Goal: Information Seeking & Learning: Check status

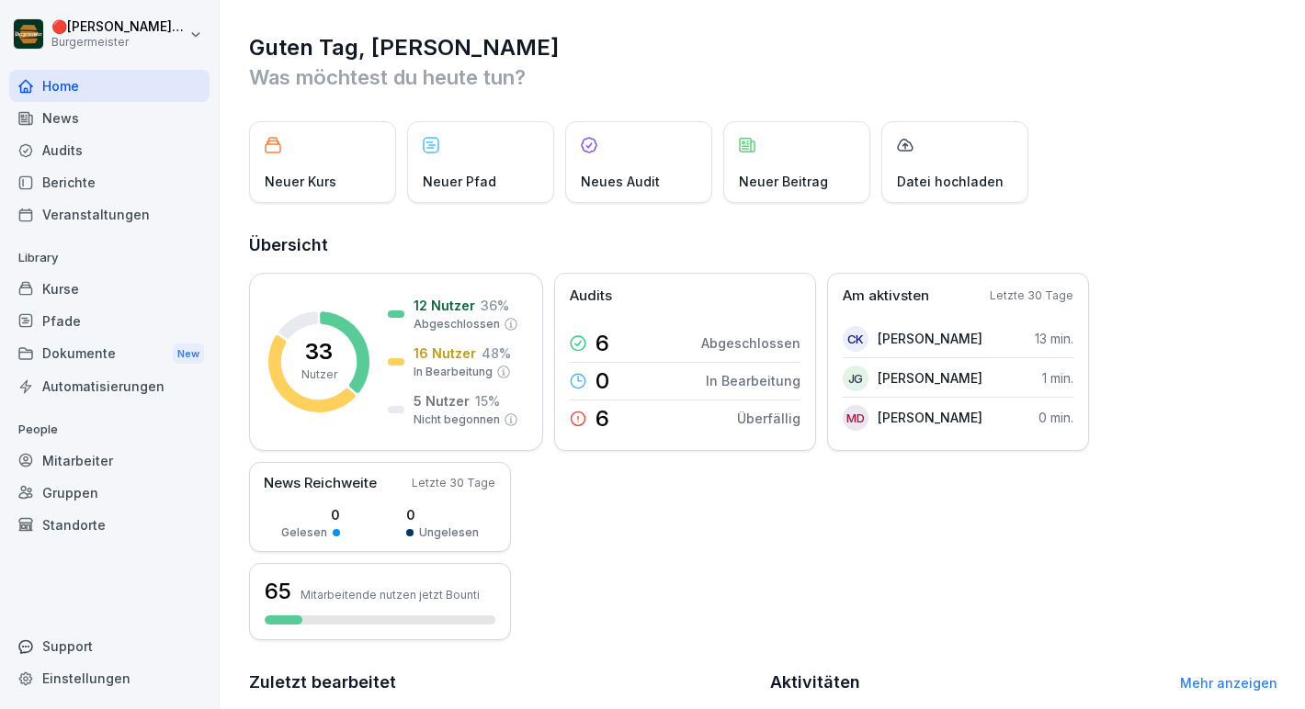
click at [75, 477] on div "Gruppen" at bounding box center [109, 493] width 200 height 32
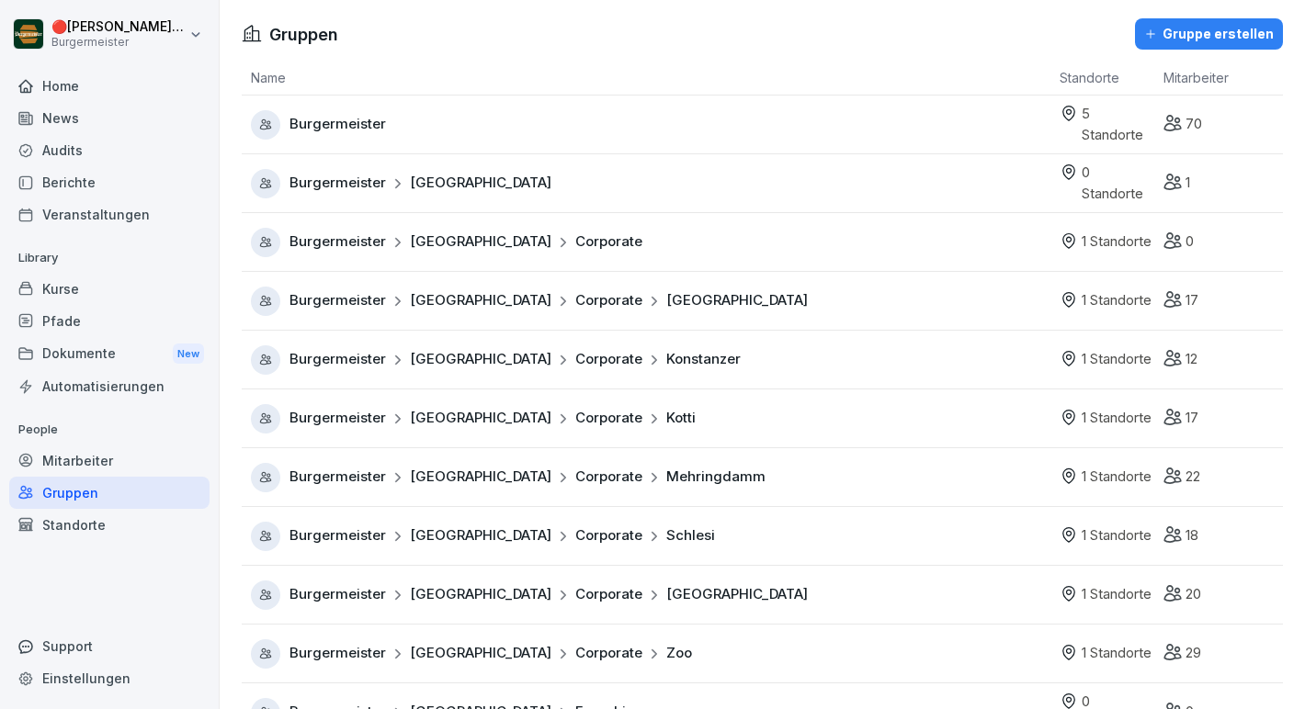
click at [85, 446] on div "Mitarbeiter" at bounding box center [109, 461] width 200 height 32
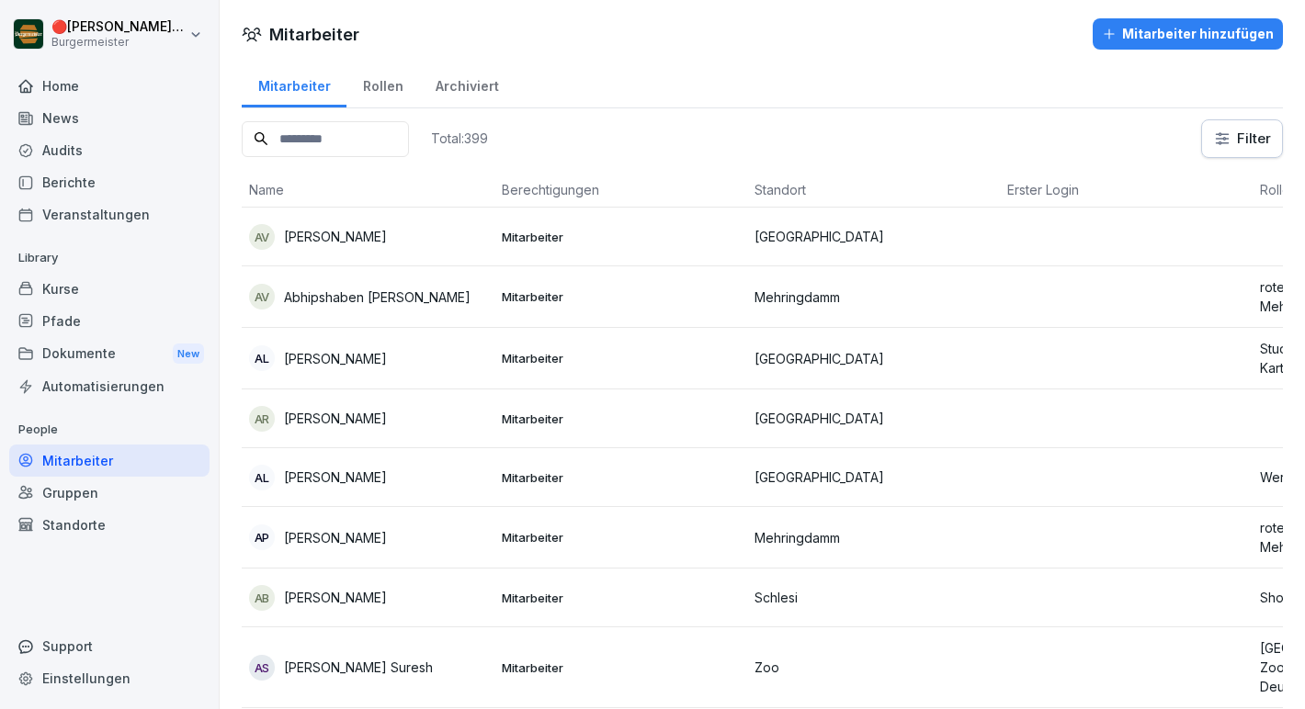
click at [96, 300] on div "Kurse" at bounding box center [109, 289] width 200 height 32
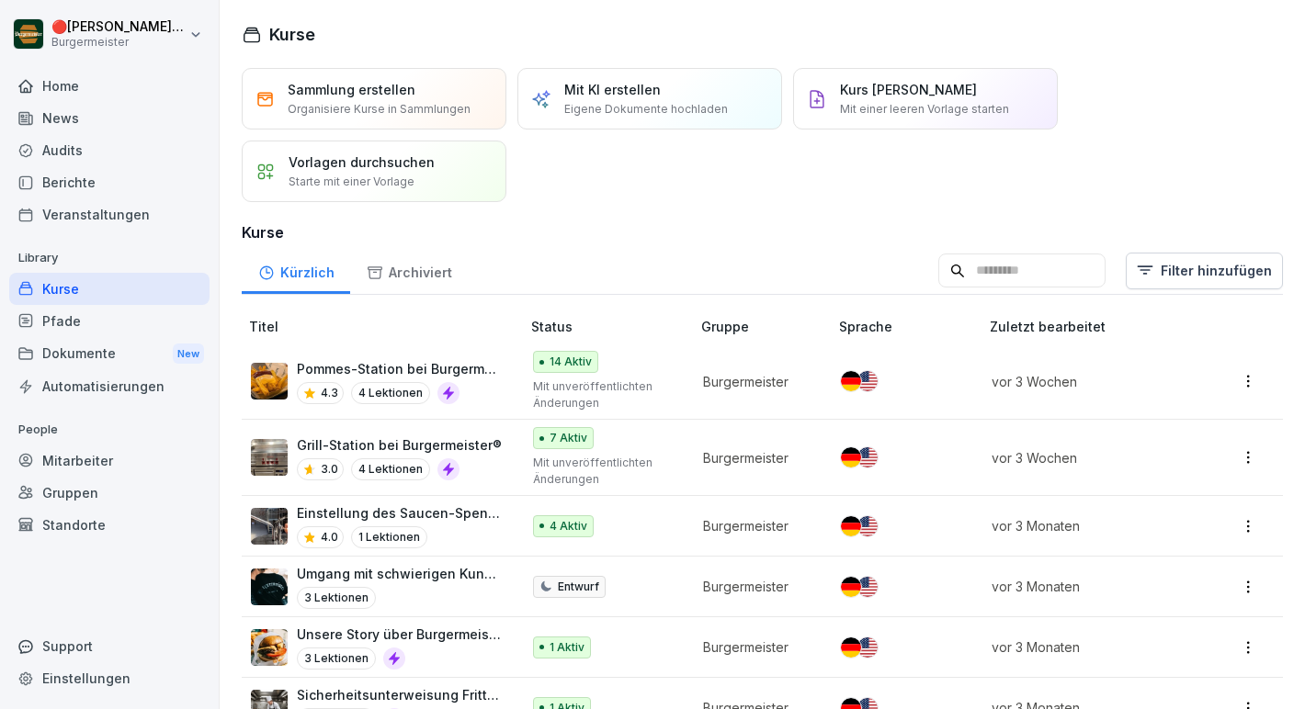
click at [80, 478] on div "Gruppen" at bounding box center [109, 493] width 200 height 32
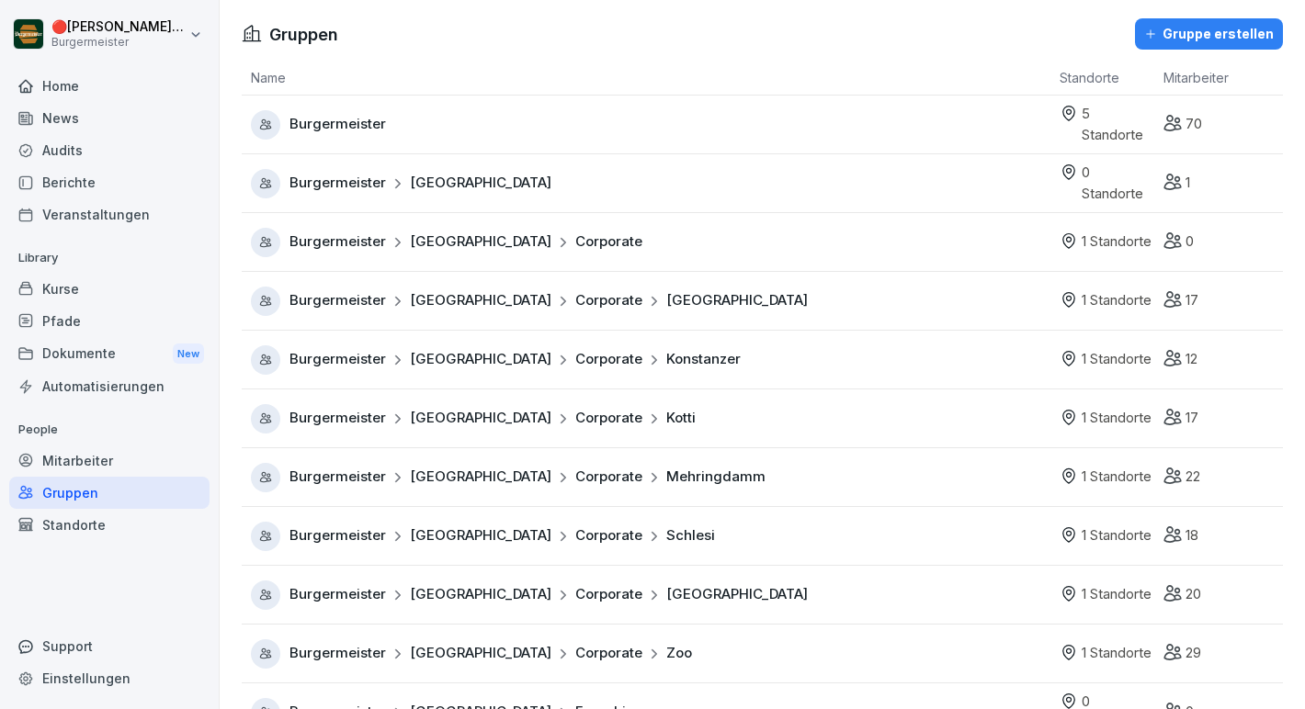
click at [101, 460] on div "Mitarbeiter" at bounding box center [109, 461] width 200 height 32
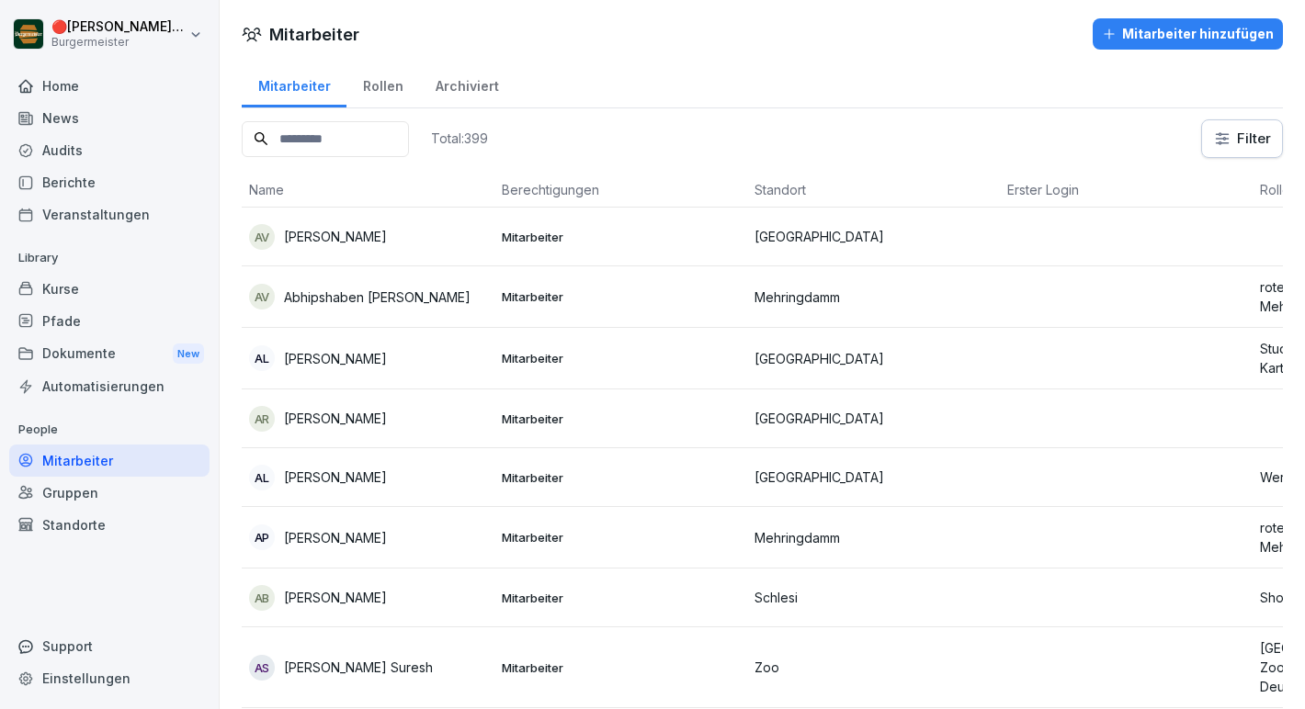
click at [387, 231] on p "[PERSON_NAME]" at bounding box center [335, 236] width 103 height 19
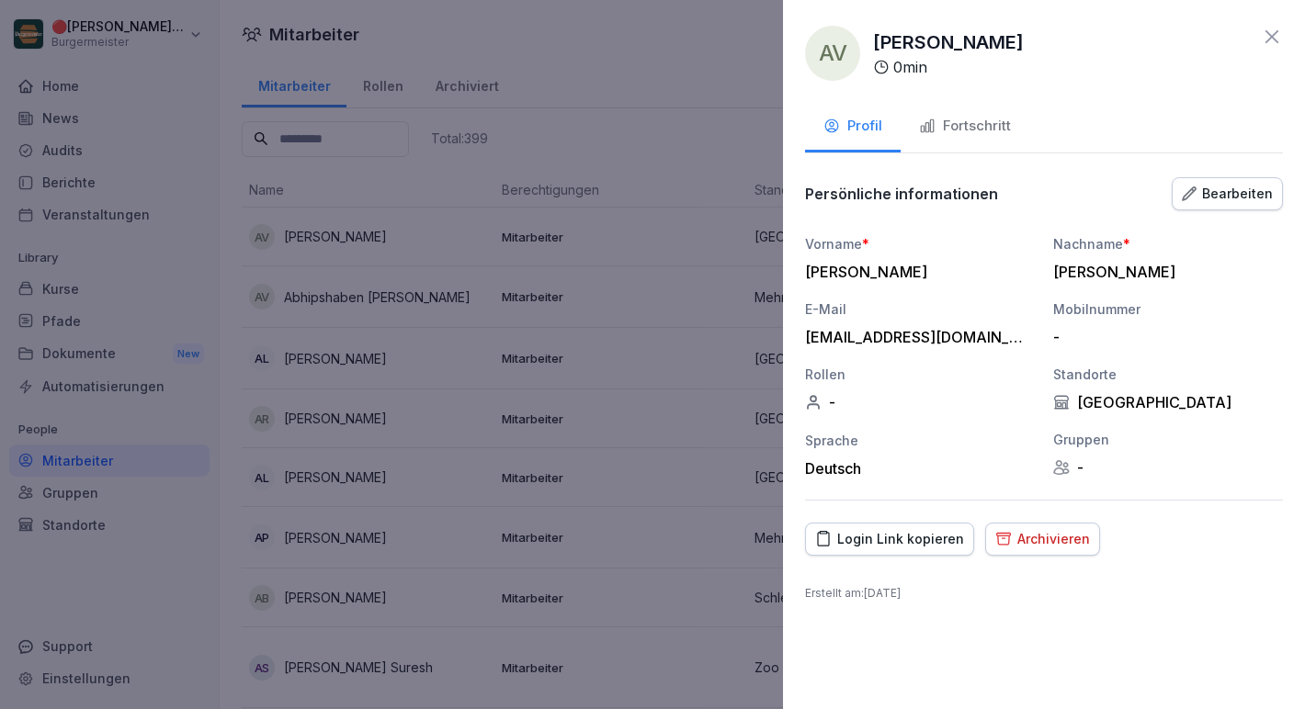
click at [946, 124] on div "Fortschritt" at bounding box center [965, 126] width 92 height 21
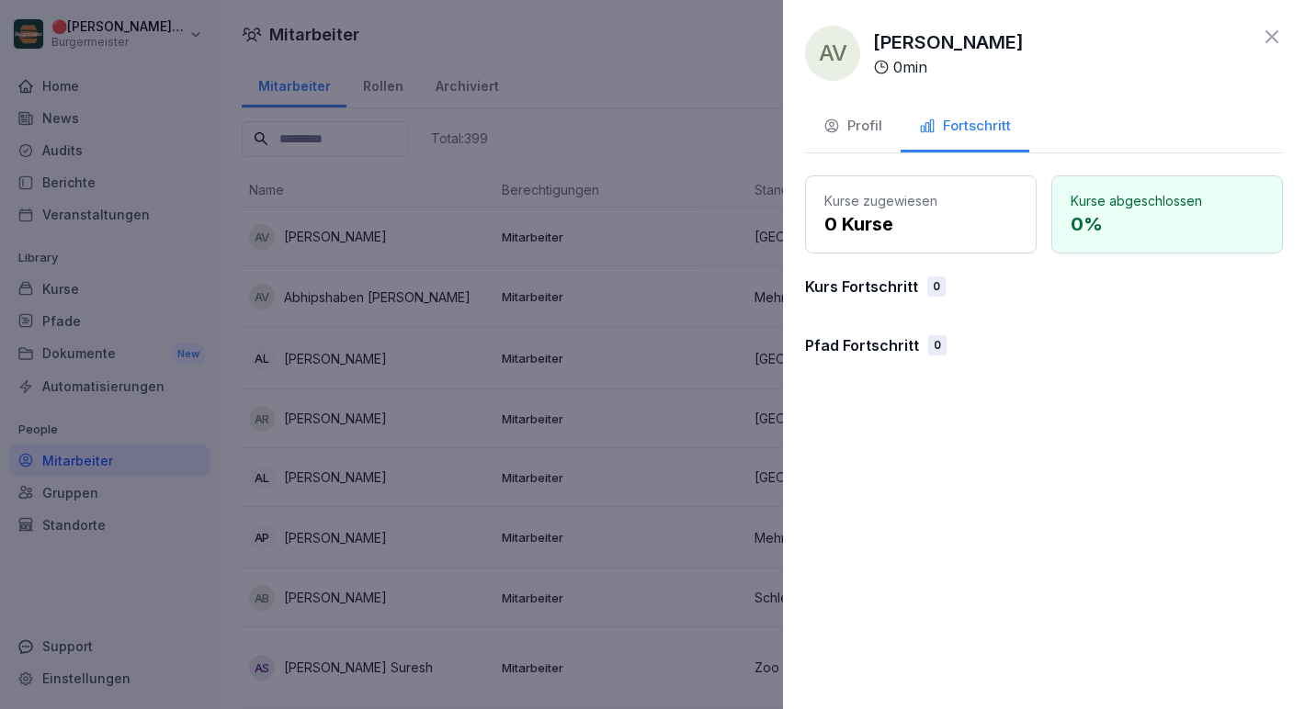
click at [1261, 41] on icon at bounding box center [1272, 37] width 22 height 22
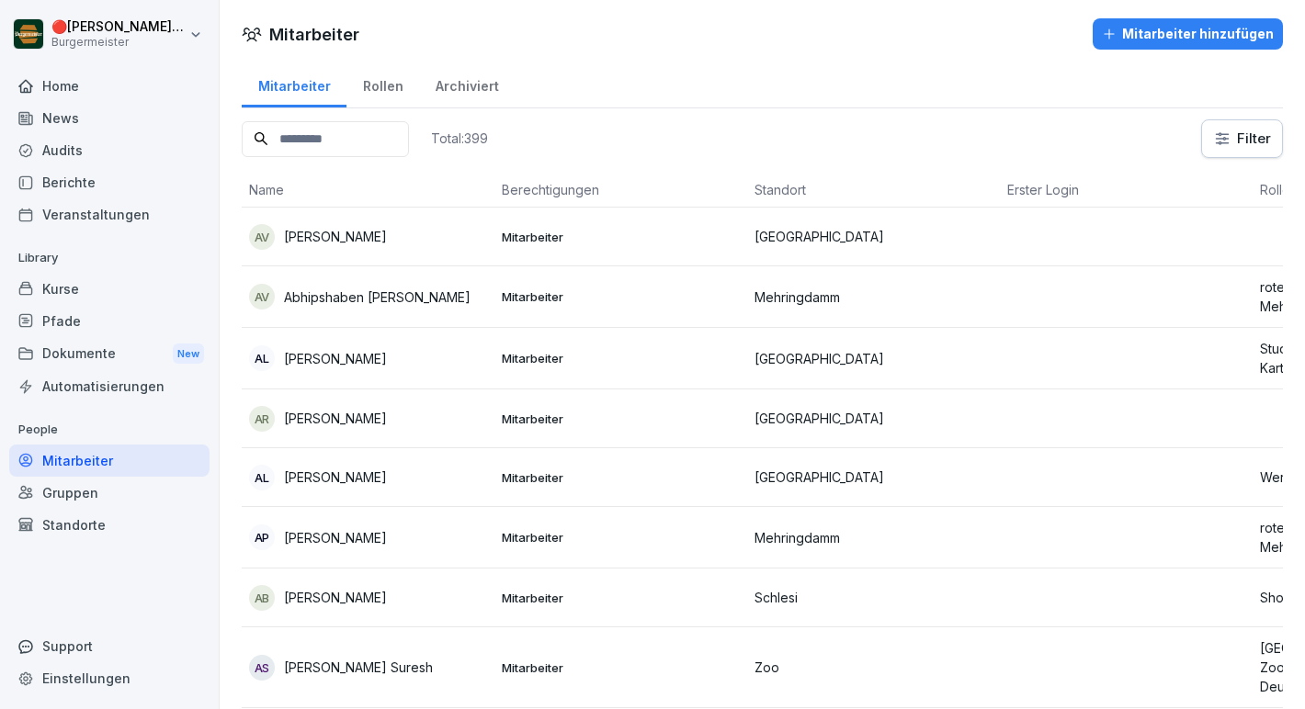
click at [104, 535] on div "Standorte" at bounding box center [109, 525] width 200 height 32
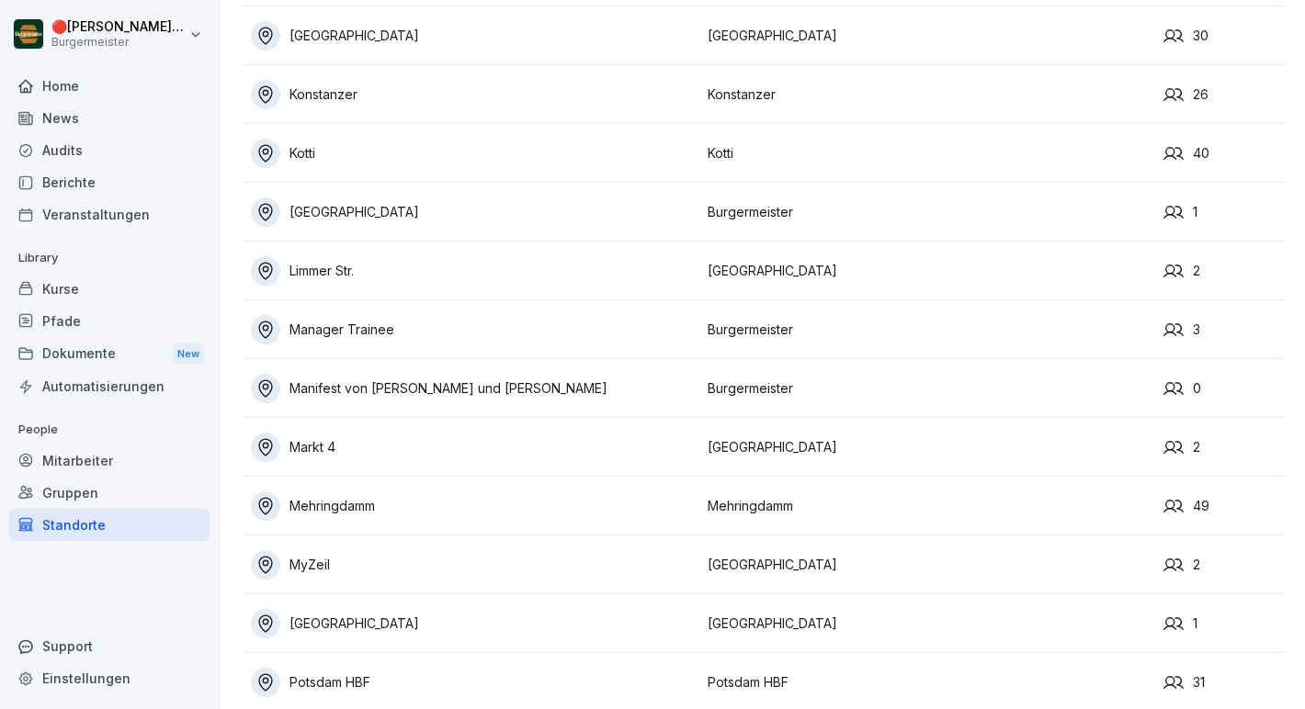
scroll to position [443, 0]
click at [522, 483] on td "Mehringdamm" at bounding box center [470, 505] width 457 height 59
click at [723, 493] on td "Mehringdamm" at bounding box center [926, 505] width 457 height 59
click at [1212, 504] on div "49" at bounding box center [1222, 505] width 119 height 20
click at [1203, 504] on div "49" at bounding box center [1222, 505] width 119 height 20
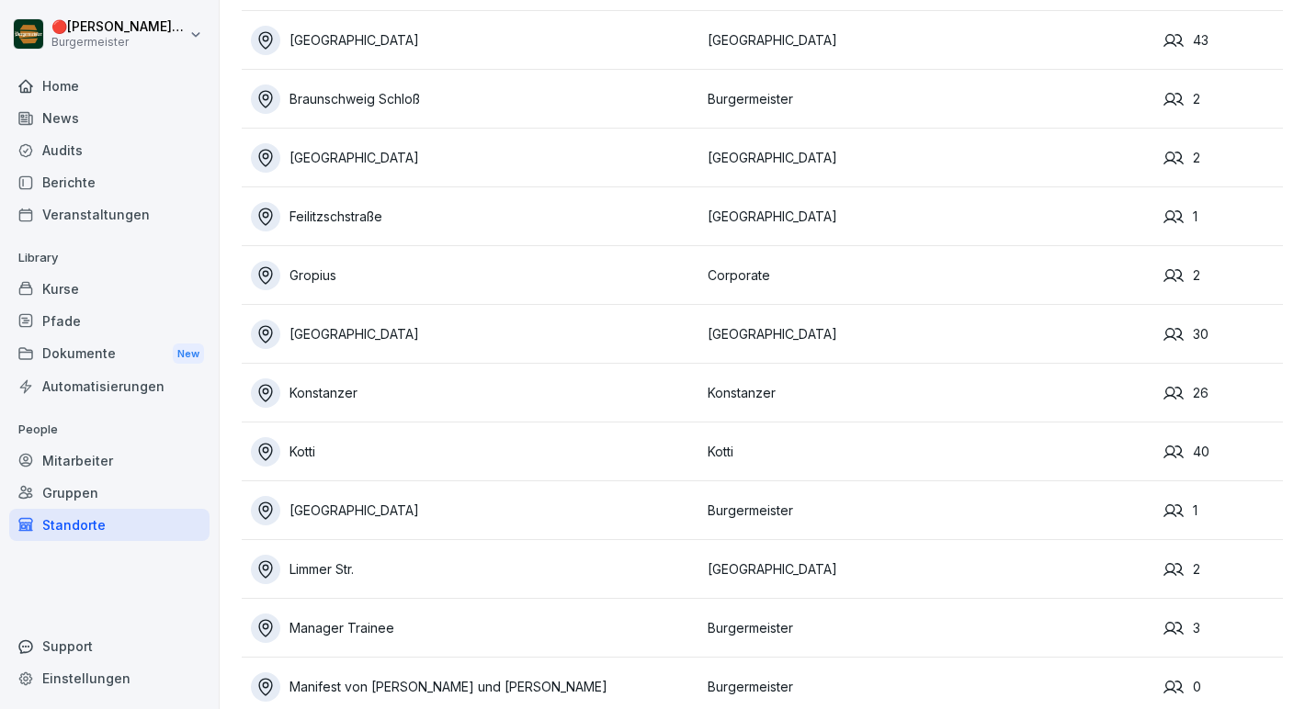
scroll to position [0, 0]
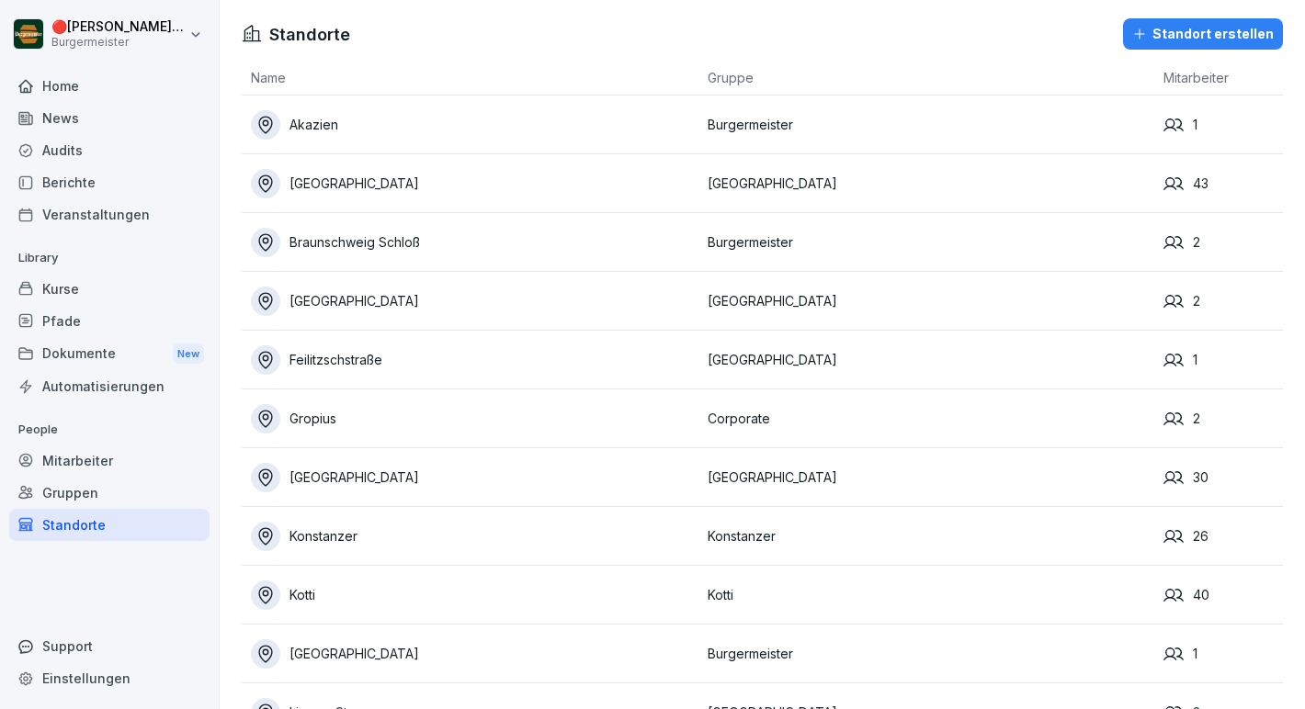
click at [1011, 221] on td "Burgermeister" at bounding box center [926, 242] width 457 height 59
click at [74, 490] on div "Gruppen" at bounding box center [109, 493] width 200 height 32
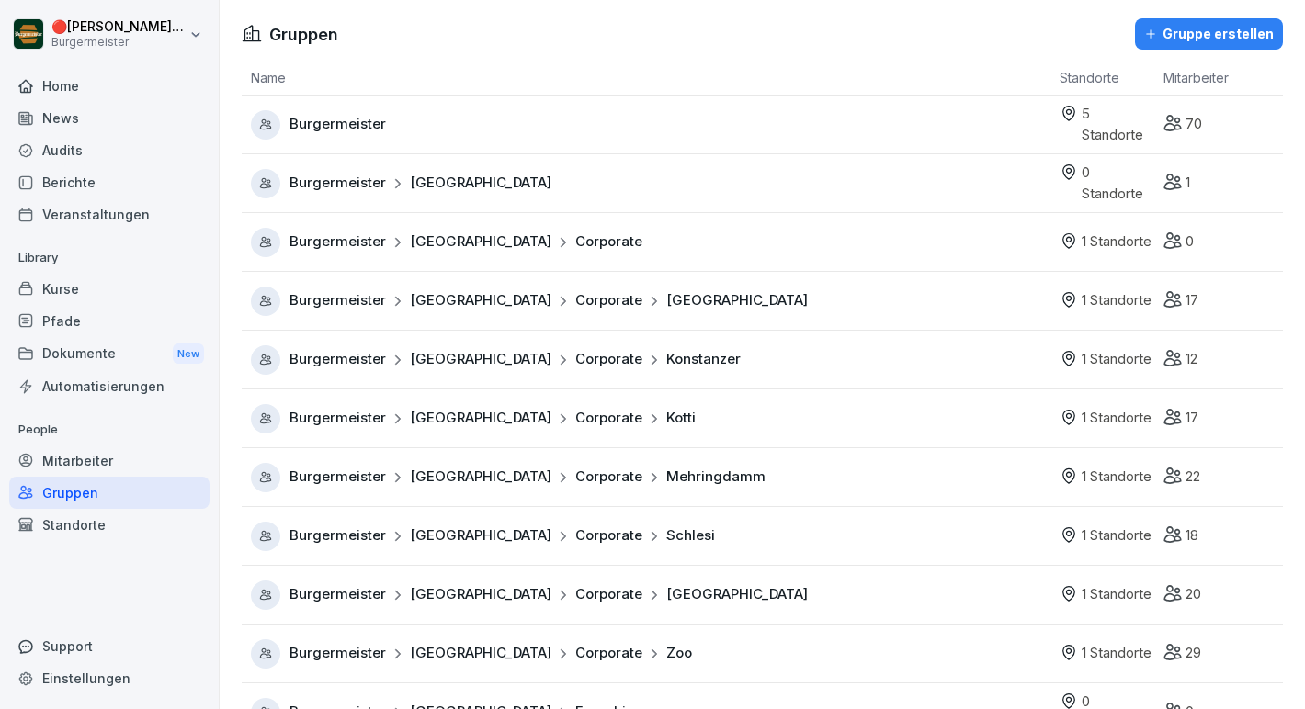
click at [666, 358] on span "Konstanzer" at bounding box center [703, 359] width 74 height 21
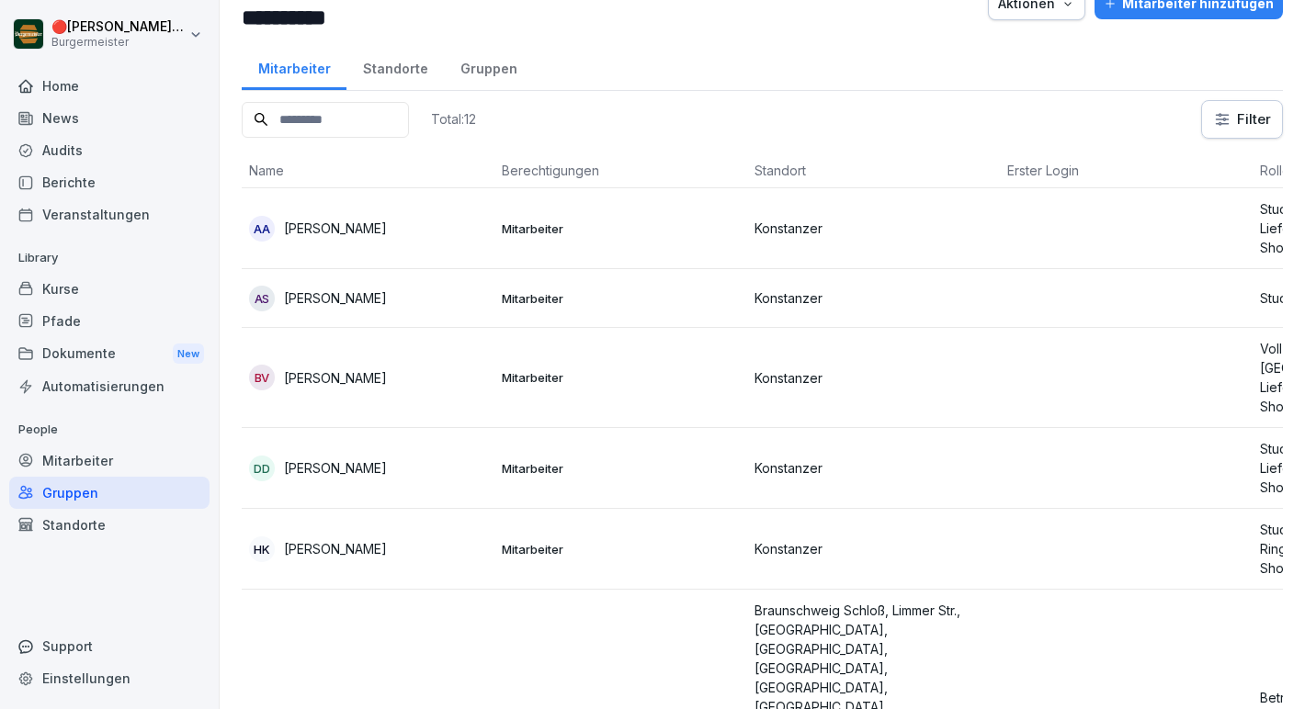
click at [423, 232] on div "AA [PERSON_NAME]" at bounding box center [368, 229] width 238 height 26
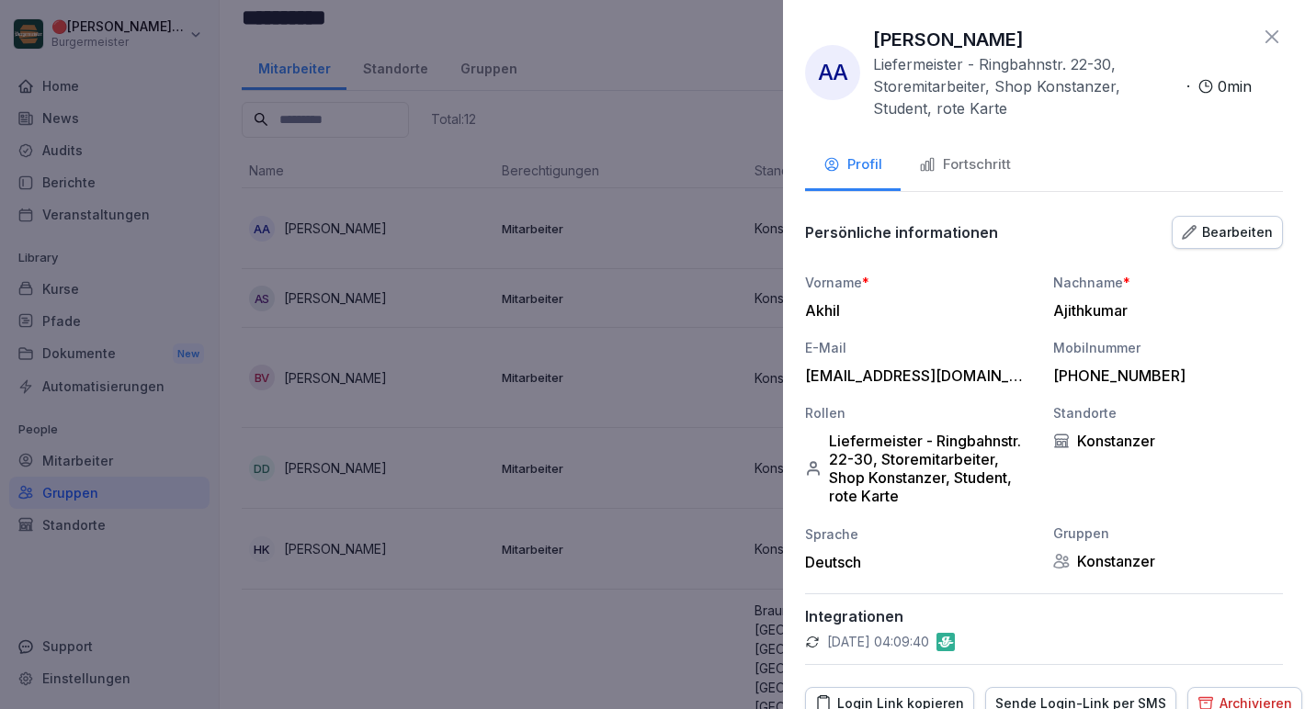
click at [955, 147] on button "Fortschritt" at bounding box center [964, 167] width 129 height 50
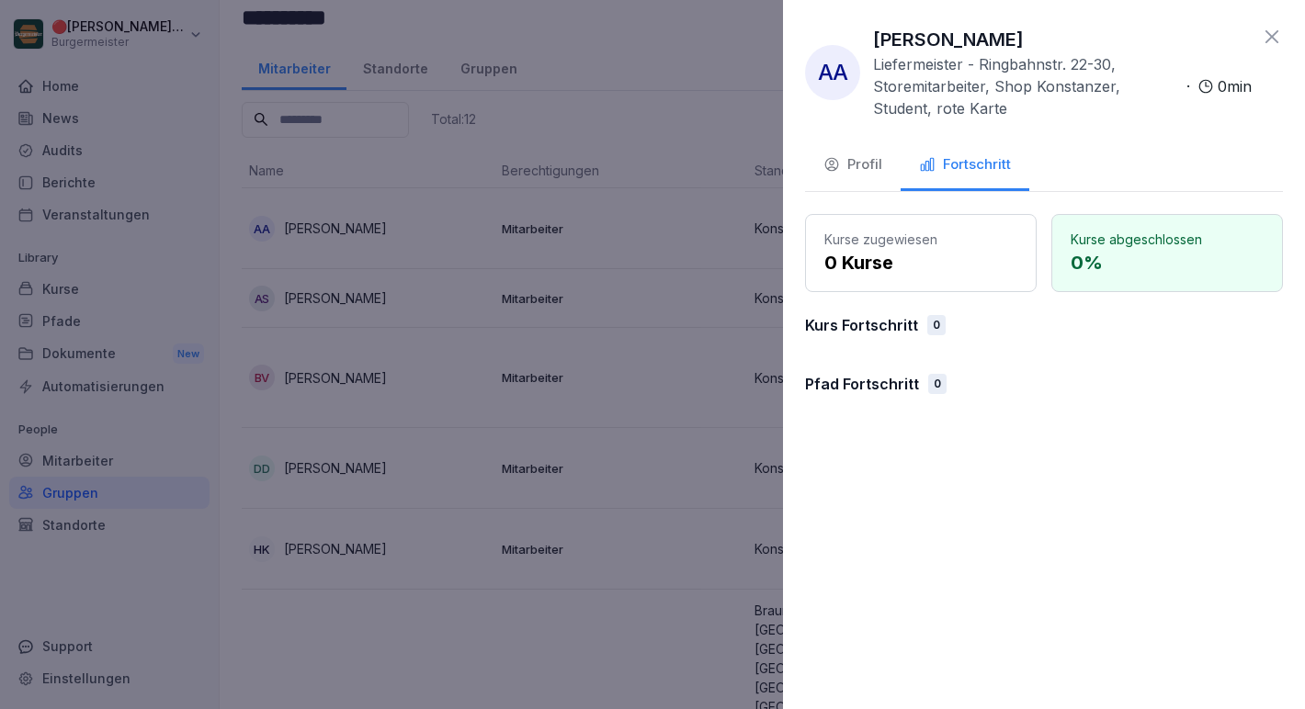
click at [821, 187] on button "Profil" at bounding box center [853, 167] width 96 height 50
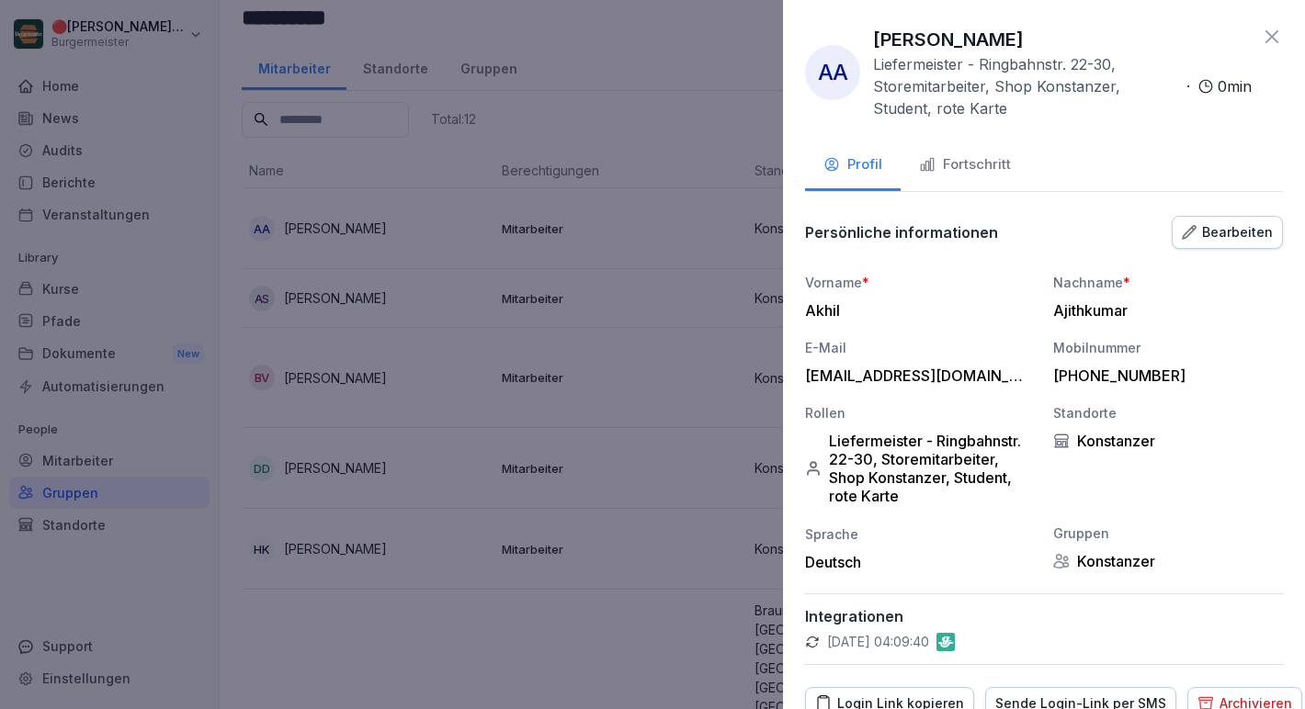
click at [1270, 29] on icon at bounding box center [1272, 37] width 22 height 22
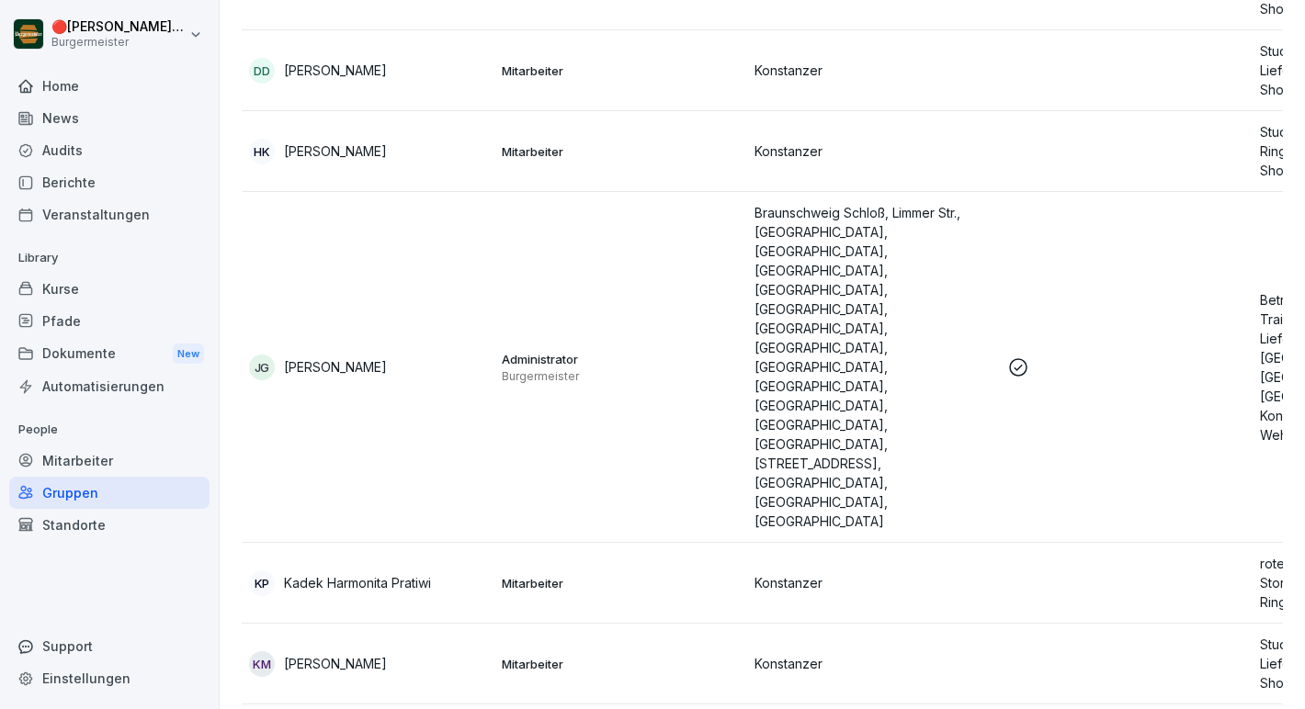
scroll to position [407, 0]
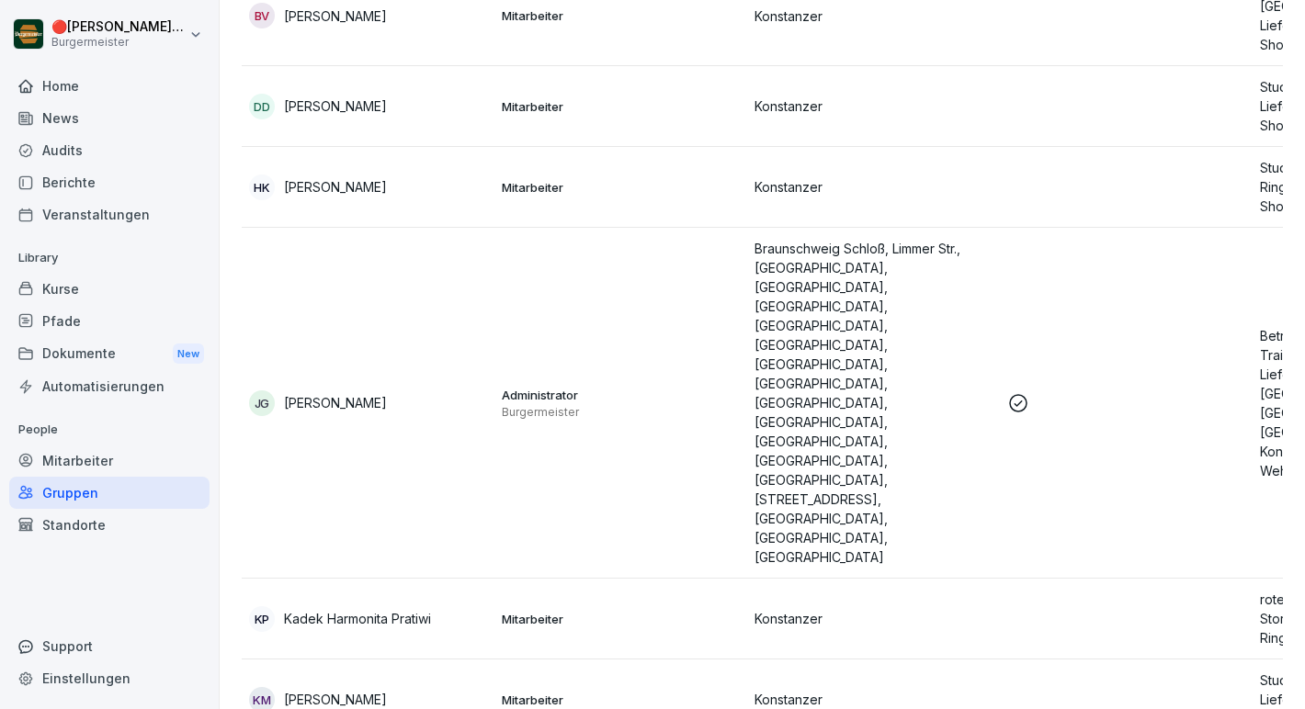
click at [84, 330] on div "Pfade" at bounding box center [109, 321] width 200 height 32
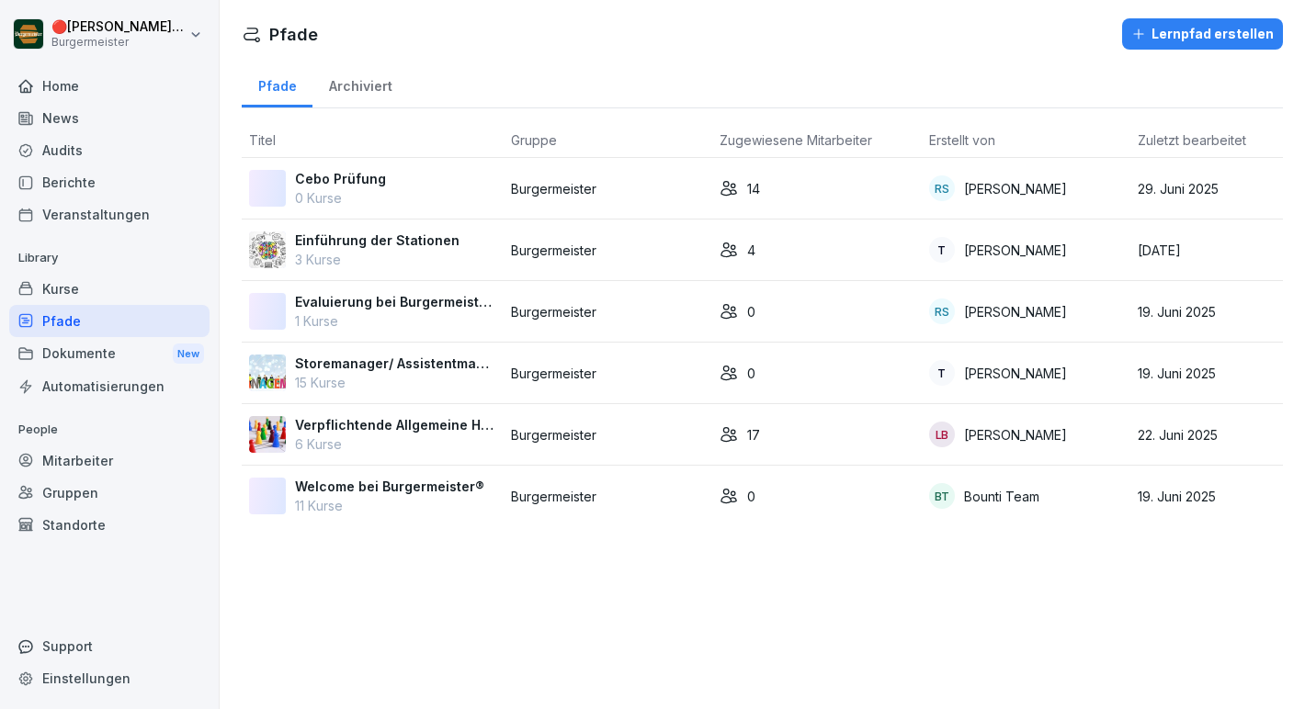
click at [72, 183] on div "Berichte" at bounding box center [109, 182] width 200 height 32
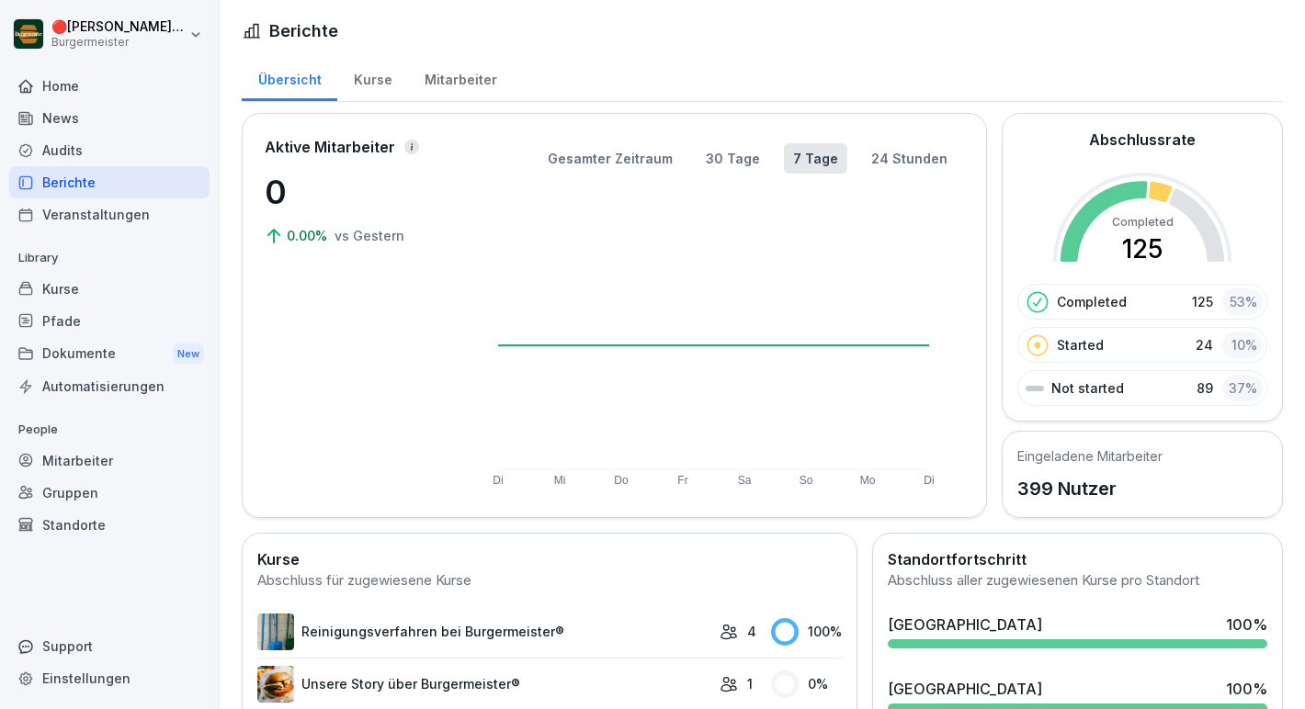
click at [102, 170] on div "Berichte" at bounding box center [109, 182] width 200 height 32
click at [379, 94] on div "Kurse" at bounding box center [372, 77] width 71 height 47
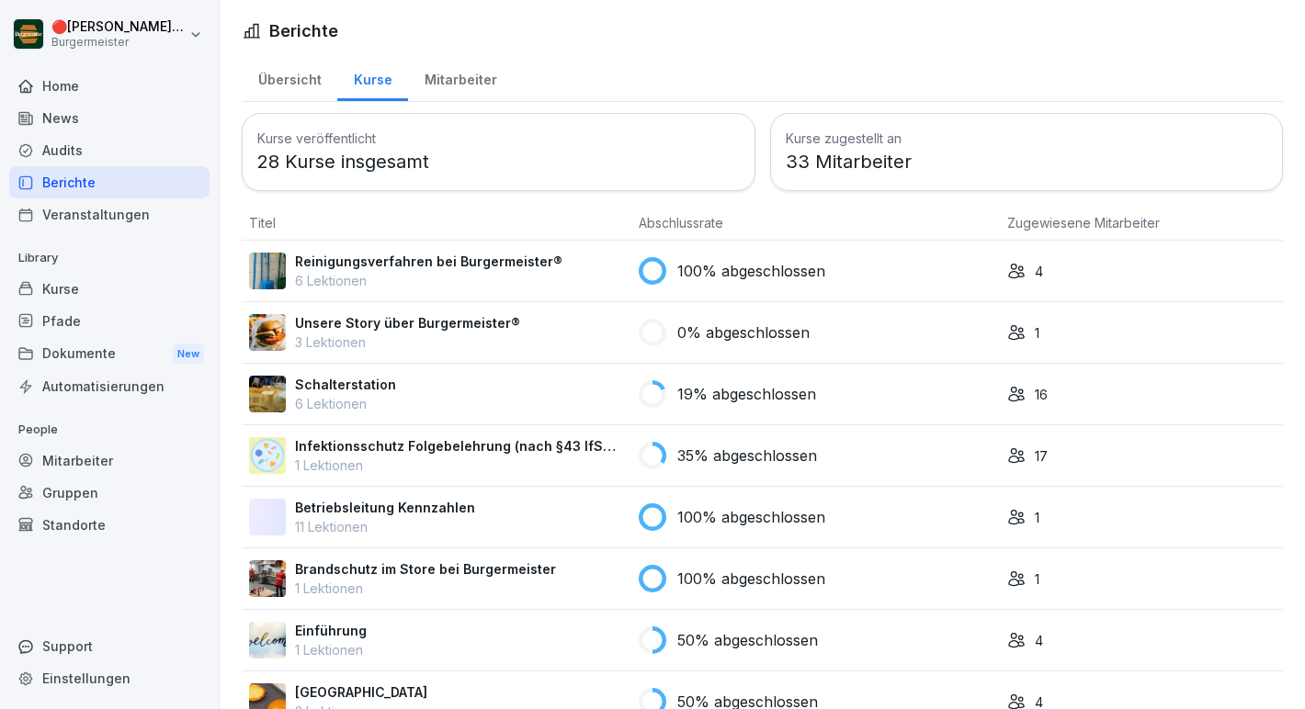
click at [436, 86] on div "Mitarbeiter" at bounding box center [460, 77] width 105 height 47
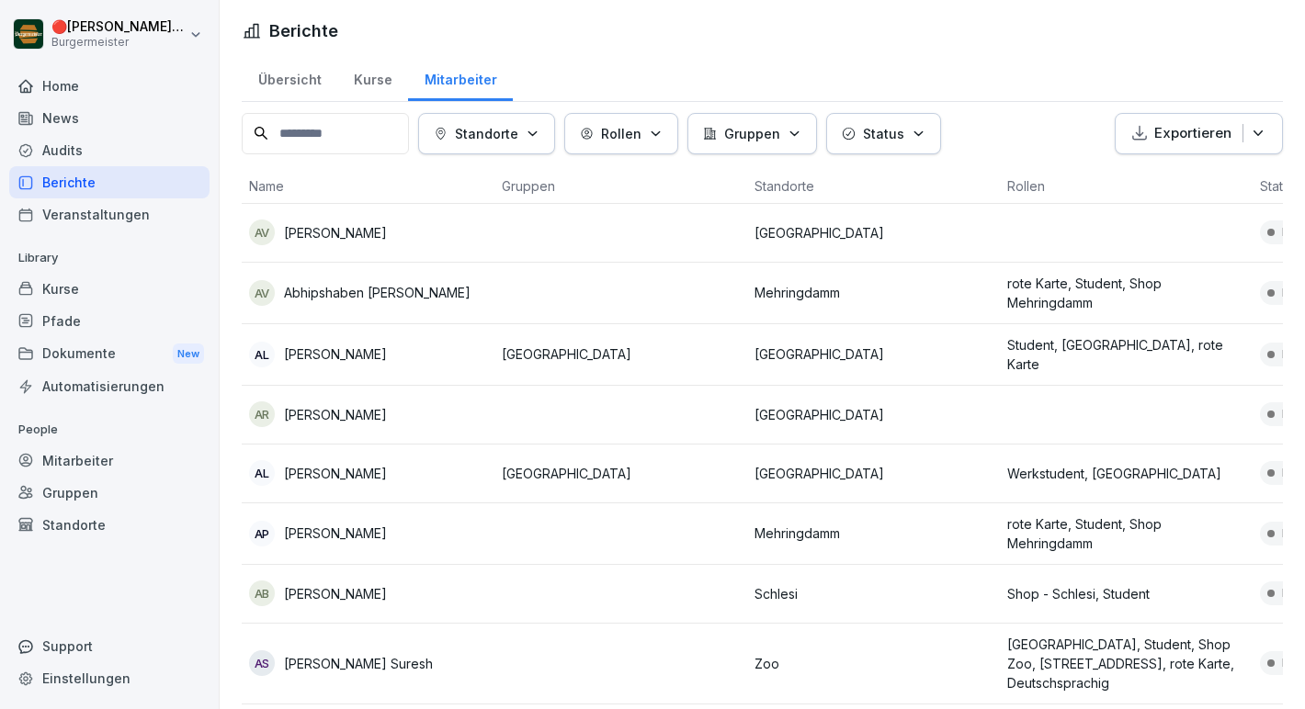
click at [481, 138] on p "Standorte" at bounding box center [486, 133] width 63 height 19
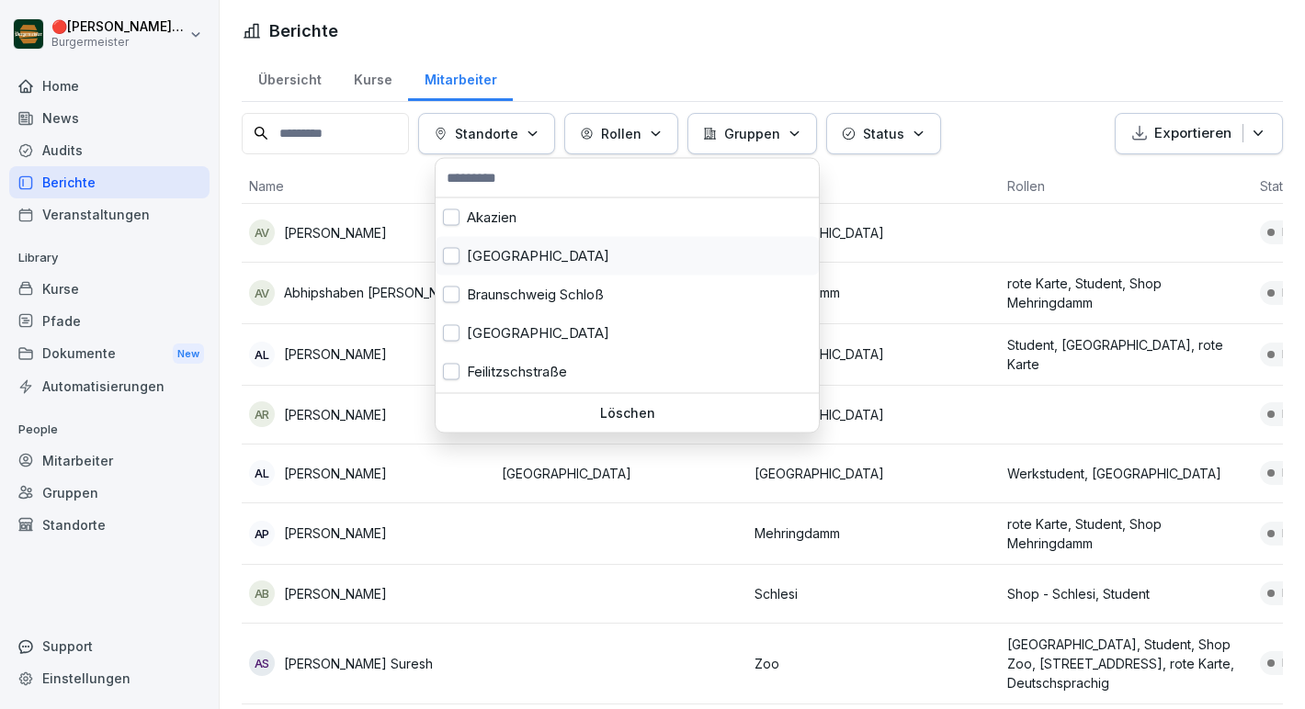
click at [451, 254] on button "button" at bounding box center [451, 256] width 17 height 17
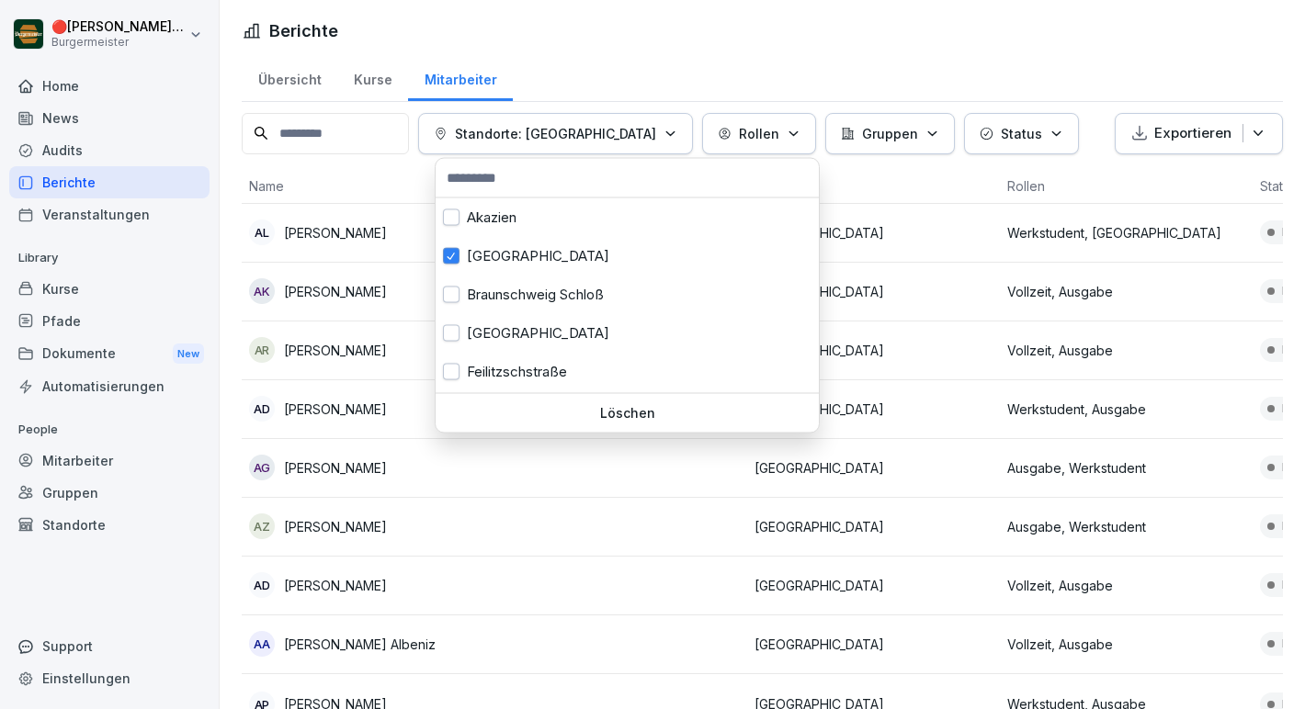
click at [699, 92] on html "🔴 [PERSON_NAME] [PERSON_NAME] Home News Audits Berichte Veranstaltungen Library…" at bounding box center [652, 354] width 1305 height 709
click at [643, 115] on button "Standorte: [GEOGRAPHIC_DATA]" at bounding box center [555, 133] width 275 height 41
click at [453, 248] on button "button" at bounding box center [451, 256] width 17 height 17
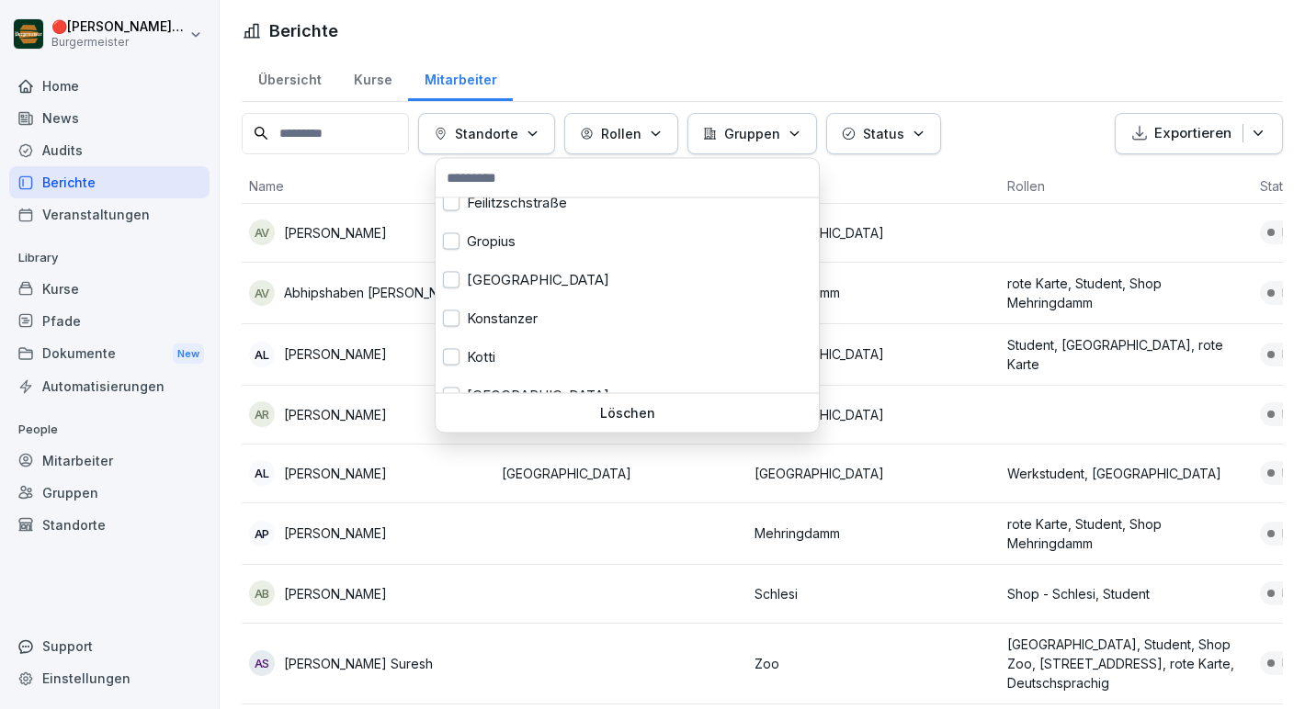
scroll to position [176, 0]
click at [448, 277] on button "button" at bounding box center [451, 273] width 17 height 17
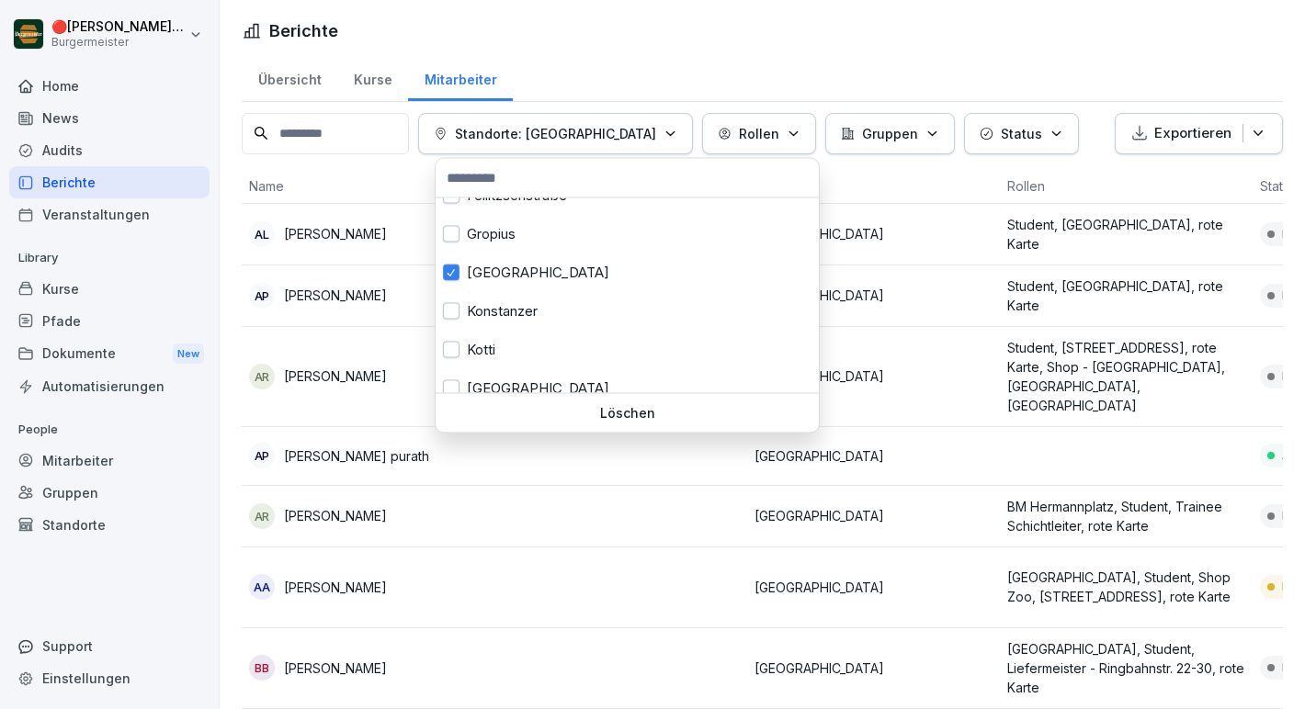
click at [704, 43] on html "🔴 [PERSON_NAME] [PERSON_NAME] Home News Audits Berichte Veranstaltungen Library…" at bounding box center [652, 354] width 1305 height 709
